Goal: Transaction & Acquisition: Purchase product/service

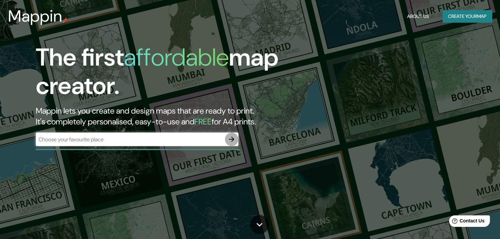
click at [236, 139] on button "button" at bounding box center [232, 139] width 14 height 14
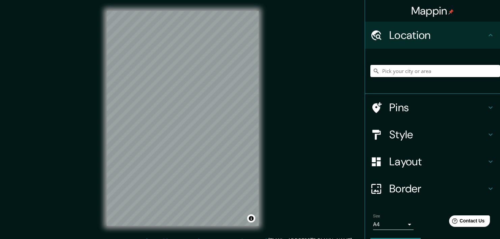
click at [421, 35] on h4 "Location" at bounding box center [437, 35] width 97 height 14
click at [407, 73] on input "Pick your city or area" at bounding box center [435, 71] width 130 height 12
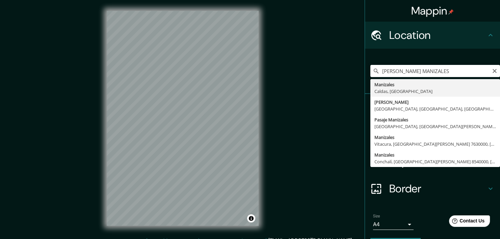
type input "Manizales, Caldas, Colombia"
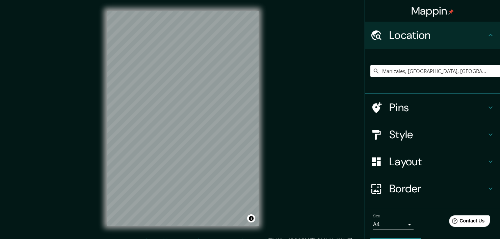
scroll to position [3, 0]
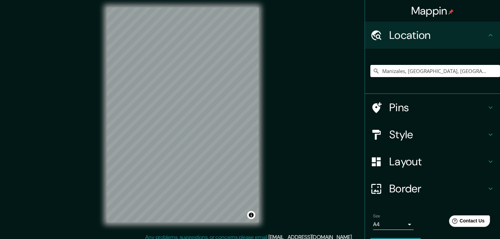
click at [402, 134] on h4 "Style" at bounding box center [437, 135] width 97 height 14
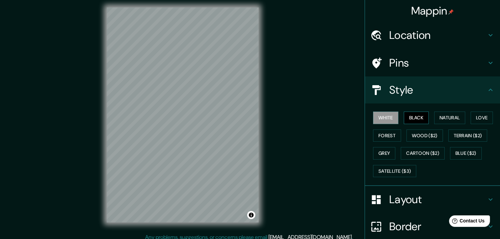
click at [421, 120] on button "Black" at bounding box center [416, 117] width 25 height 12
click at [442, 117] on button "Natural" at bounding box center [449, 117] width 31 height 12
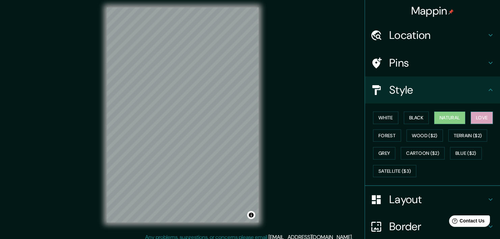
click at [477, 122] on button "Love" at bounding box center [481, 117] width 22 height 12
click at [384, 136] on button "Forest" at bounding box center [387, 135] width 28 height 12
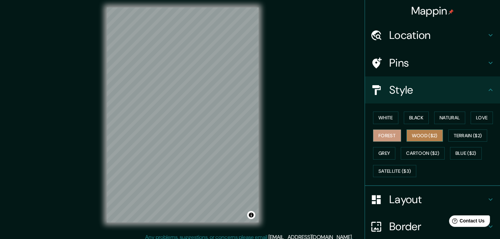
click at [420, 134] on button "Wood ($2)" at bounding box center [424, 135] width 36 height 12
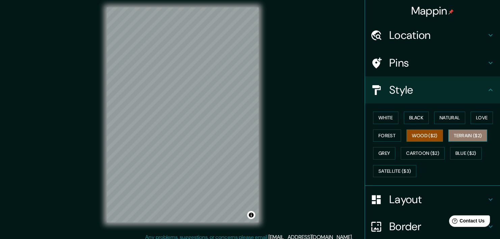
click at [452, 134] on button "Terrain ($2)" at bounding box center [467, 135] width 39 height 12
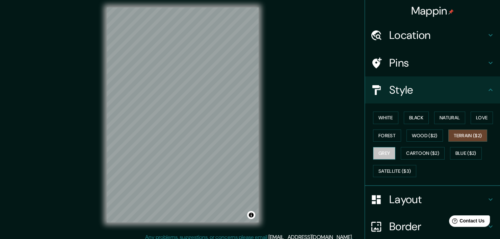
click at [379, 153] on button "Grey" at bounding box center [384, 153] width 22 height 12
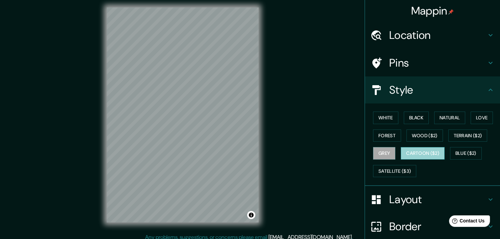
click at [411, 152] on button "Cartoon ($2)" at bounding box center [423, 153] width 44 height 12
click at [457, 153] on button "Blue ($2)" at bounding box center [466, 153] width 32 height 12
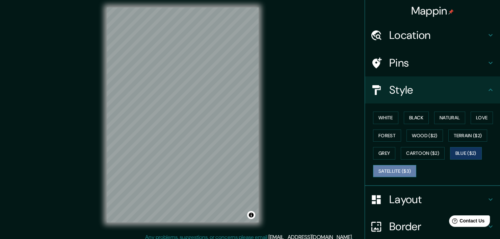
click at [395, 168] on button "Satellite ($3)" at bounding box center [394, 171] width 43 height 12
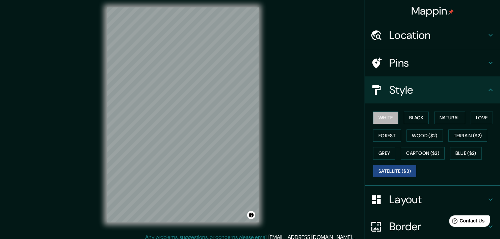
click at [384, 120] on button "White" at bounding box center [385, 117] width 25 height 12
click at [409, 120] on button "Black" at bounding box center [416, 117] width 25 height 12
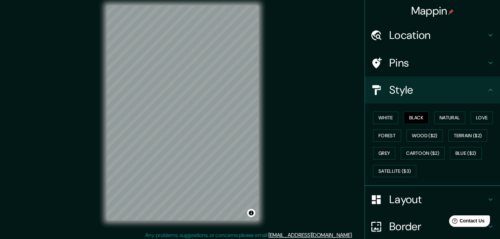
scroll to position [8, 0]
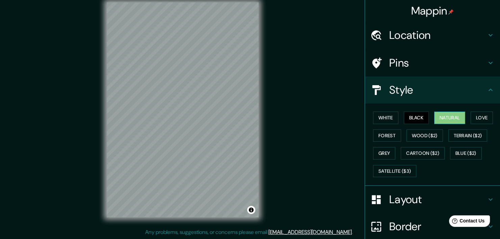
click at [436, 117] on button "Natural" at bounding box center [449, 117] width 31 height 12
click at [471, 118] on button "Love" at bounding box center [481, 117] width 22 height 12
click at [443, 120] on button "Natural" at bounding box center [449, 117] width 31 height 12
click at [383, 135] on button "Forest" at bounding box center [387, 135] width 28 height 12
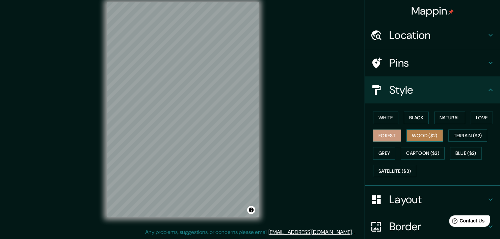
click at [415, 136] on button "Wood ($2)" at bounding box center [424, 135] width 36 height 12
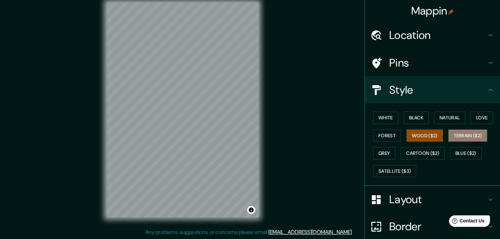
click at [451, 133] on button "Terrain ($2)" at bounding box center [467, 135] width 39 height 12
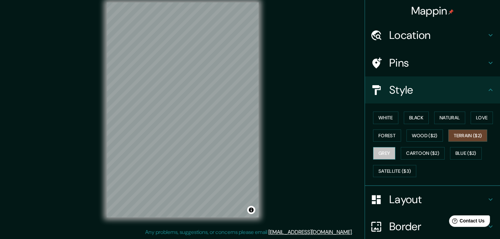
click at [389, 150] on button "Grey" at bounding box center [384, 153] width 22 height 12
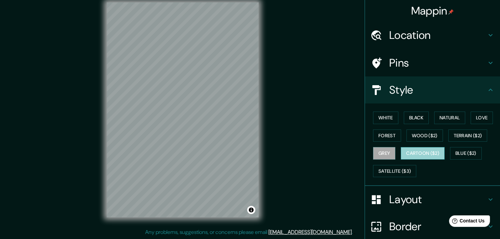
click at [416, 153] on button "Cartoon ($2)" at bounding box center [423, 153] width 44 height 12
click at [450, 153] on button "Blue ($2)" at bounding box center [466, 153] width 32 height 12
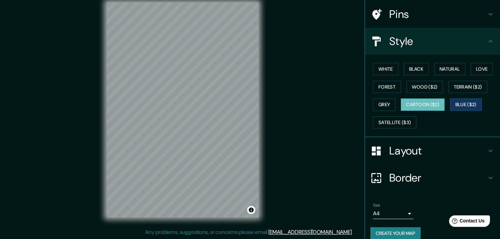
scroll to position [56, 0]
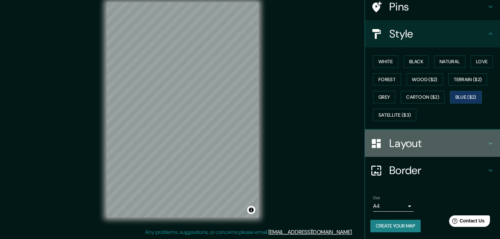
click at [421, 145] on h4 "Layout" at bounding box center [437, 143] width 97 height 14
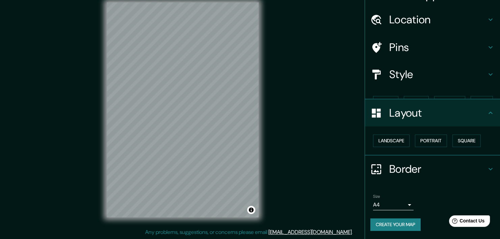
scroll to position [3, 0]
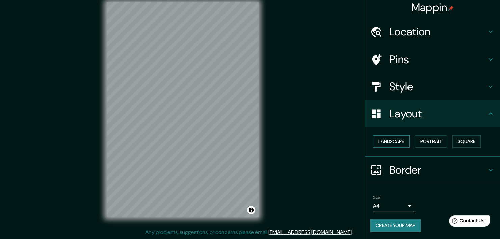
click at [391, 139] on button "Landscape" at bounding box center [391, 141] width 36 height 12
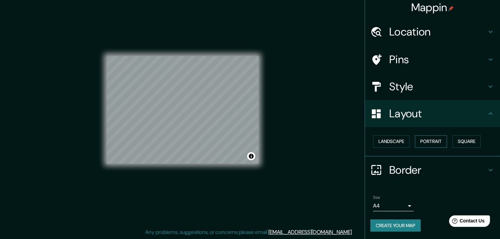
click at [420, 139] on button "Portrait" at bounding box center [431, 141] width 32 height 12
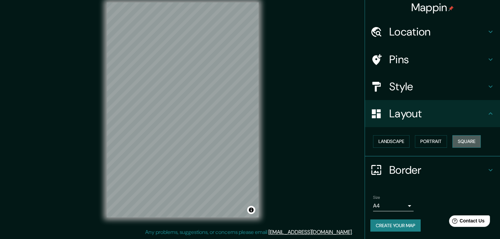
click at [457, 141] on button "Square" at bounding box center [466, 141] width 28 height 12
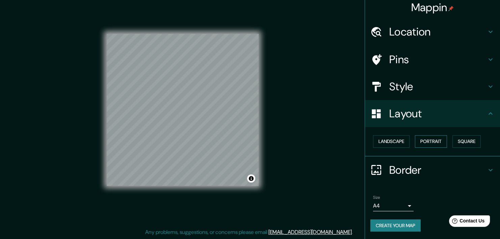
click at [435, 141] on button "Portrait" at bounding box center [431, 141] width 32 height 12
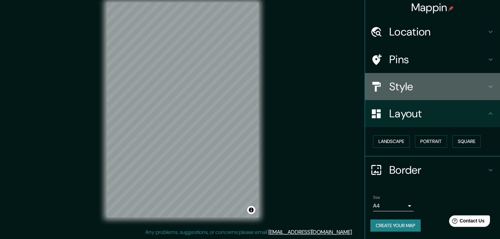
click at [425, 93] on div "Style" at bounding box center [432, 86] width 135 height 27
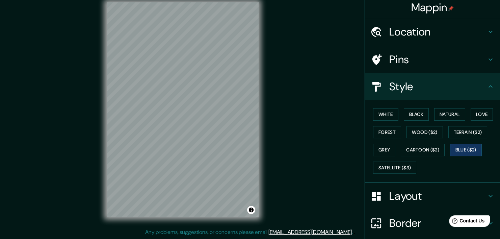
click at [308, 48] on div "Mappin Location Manizales, Caldas, Colombia Pins Style White Black Natural Love…" at bounding box center [250, 115] width 500 height 247
click at [386, 116] on button "White" at bounding box center [385, 114] width 25 height 12
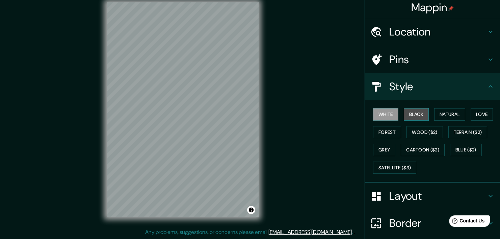
click at [409, 113] on button "Black" at bounding box center [416, 114] width 25 height 12
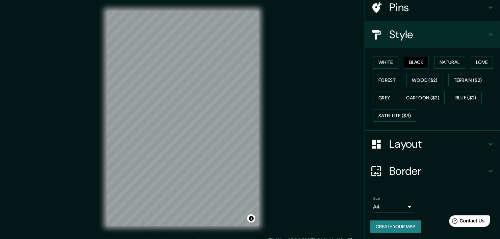
scroll to position [56, 0]
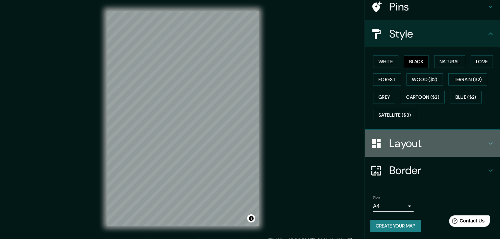
click at [432, 142] on h4 "Layout" at bounding box center [437, 143] width 97 height 14
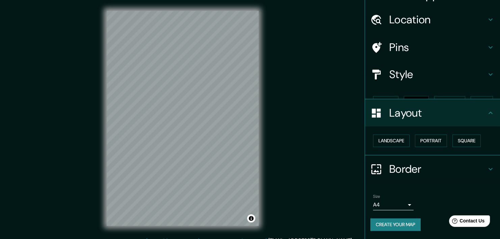
scroll to position [3, 0]
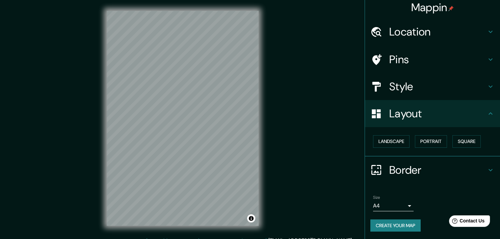
click at [391, 226] on button "Create your map" at bounding box center [395, 225] width 50 height 12
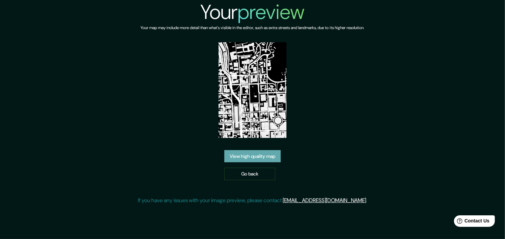
click at [258, 155] on link "View high quality map" at bounding box center [252, 156] width 56 height 12
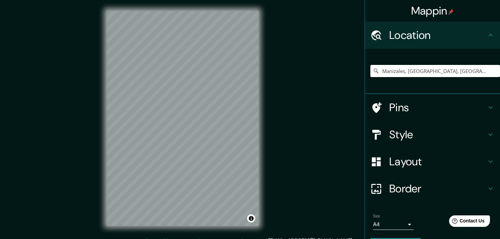
click at [448, 71] on input "Manizales, [GEOGRAPHIC_DATA], [GEOGRAPHIC_DATA]" at bounding box center [435, 71] width 130 height 12
drag, startPoint x: 460, startPoint y: 70, endPoint x: 336, endPoint y: 84, distance: 125.0
click at [336, 84] on div "Mappin Location [GEOGRAPHIC_DATA], [GEOGRAPHIC_DATA], [GEOGRAPHIC_DATA] Pins St…" at bounding box center [250, 123] width 500 height 247
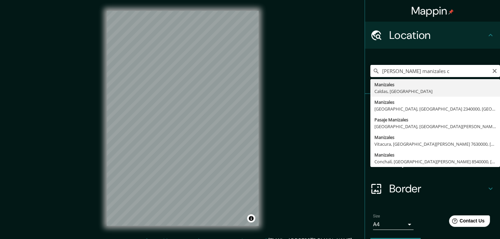
type input "Manizales, [GEOGRAPHIC_DATA], [GEOGRAPHIC_DATA]"
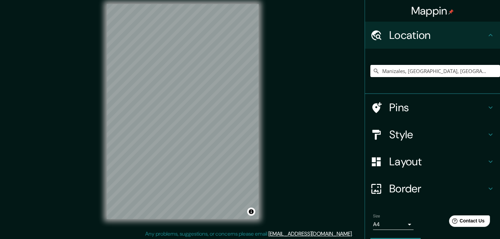
scroll to position [8, 0]
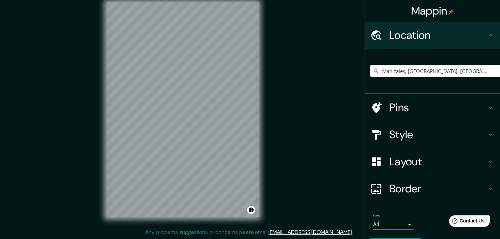
click at [402, 136] on h4 "Style" at bounding box center [437, 135] width 97 height 14
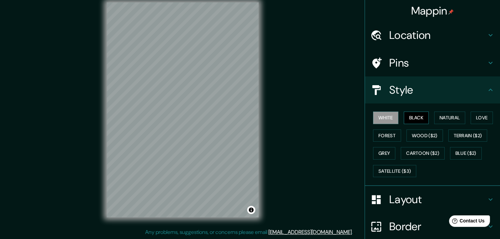
click at [414, 117] on button "Black" at bounding box center [416, 117] width 25 height 12
click at [441, 115] on button "Natural" at bounding box center [449, 117] width 31 height 12
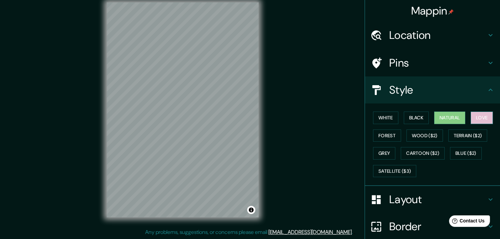
click at [476, 114] on button "Love" at bounding box center [481, 117] width 22 height 12
click at [447, 118] on button "Natural" at bounding box center [449, 117] width 31 height 12
click at [374, 137] on button "Forest" at bounding box center [387, 135] width 28 height 12
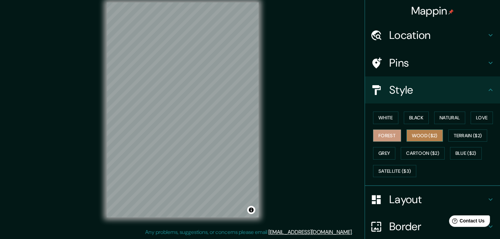
click at [413, 133] on button "Wood ($2)" at bounding box center [424, 135] width 36 height 12
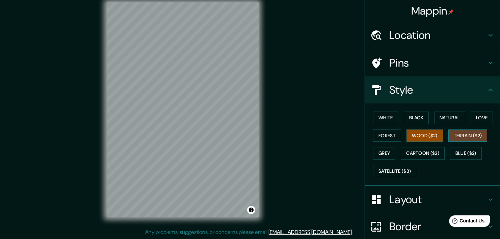
click at [457, 133] on button "Terrain ($2)" at bounding box center [467, 135] width 39 height 12
click at [373, 152] on button "Grey" at bounding box center [384, 153] width 22 height 12
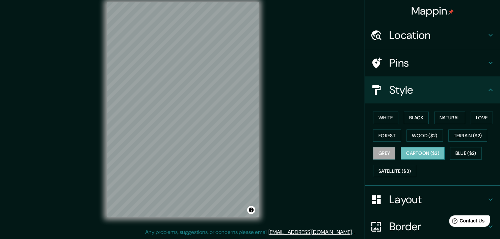
click at [407, 156] on button "Cartoon ($2)" at bounding box center [423, 153] width 44 height 12
click at [454, 154] on button "Blue ($2)" at bounding box center [466, 153] width 32 height 12
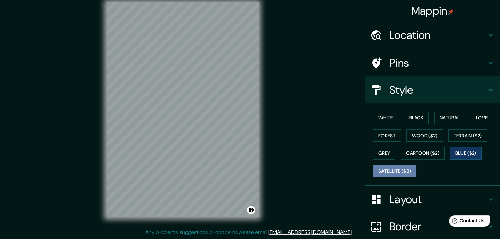
click at [377, 170] on button "Satellite ($3)" at bounding box center [394, 171] width 43 height 12
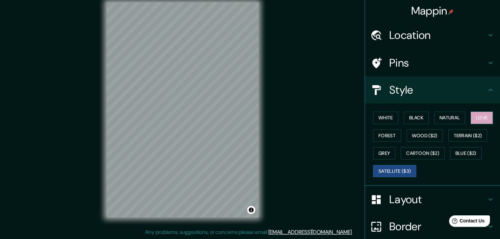
click at [473, 114] on button "Love" at bounding box center [481, 117] width 22 height 12
click at [434, 120] on button "Natural" at bounding box center [449, 117] width 31 height 12
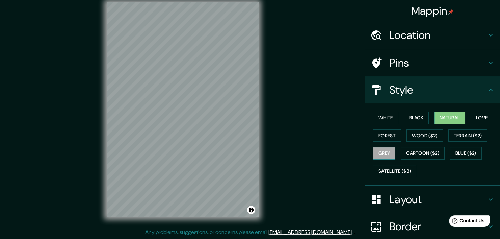
click at [388, 151] on button "Grey" at bounding box center [384, 153] width 22 height 12
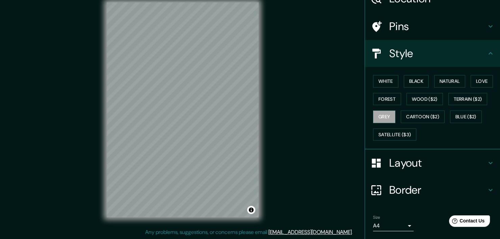
scroll to position [56, 0]
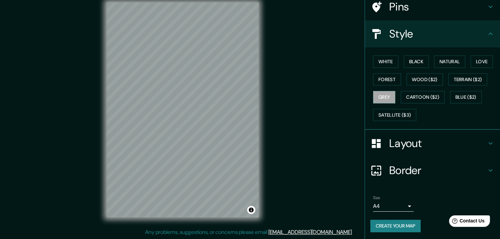
click at [396, 206] on body "Mappin Location Manizales, Caldas, Colombia Pins Style White Black Natural Love…" at bounding box center [250, 111] width 500 height 239
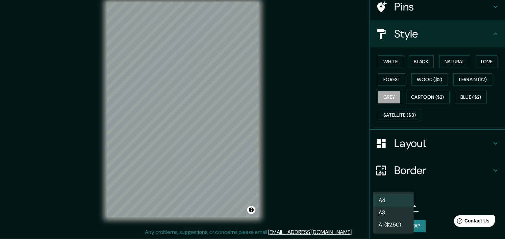
click at [445, 201] on div at bounding box center [252, 119] width 505 height 239
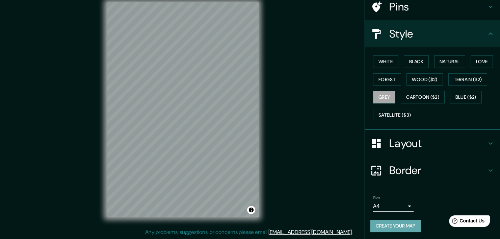
click at [401, 226] on button "Create your map" at bounding box center [395, 225] width 50 height 12
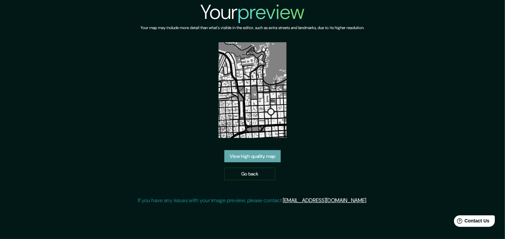
click at [265, 159] on link "View high quality map" at bounding box center [252, 156] width 56 height 12
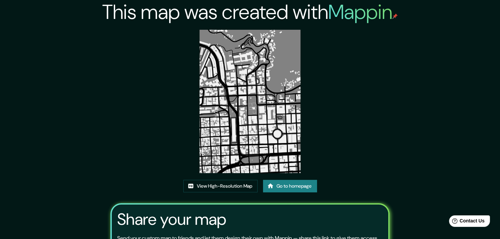
drag, startPoint x: 268, startPoint y: 74, endPoint x: 359, endPoint y: 54, distance: 93.4
click at [359, 54] on div "This map was created with Mappin View High-Resolution Map Go to homepage Share …" at bounding box center [249, 152] width 295 height 304
